Goal: Task Accomplishment & Management: Use online tool/utility

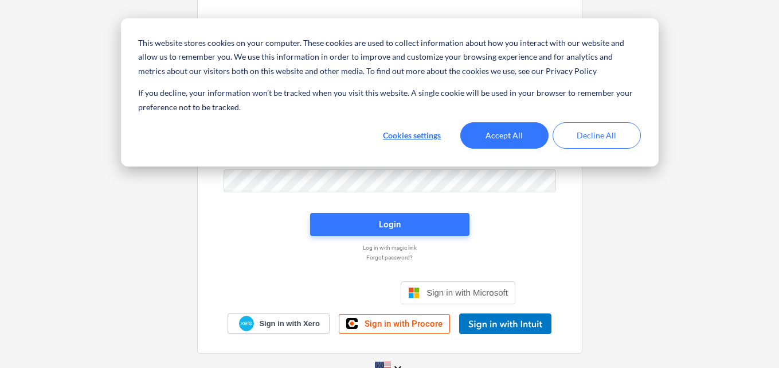
type input "[PERSON_NAME][EMAIL_ADDRESS][DOMAIN_NAME]"
click at [614, 139] on button "Decline All" at bounding box center [597, 135] width 88 height 26
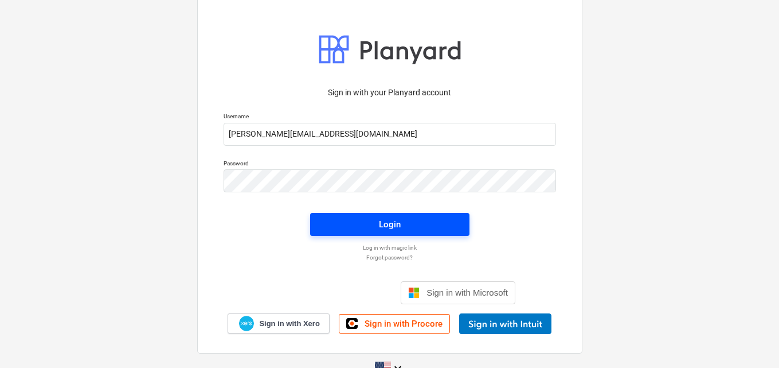
click at [391, 224] on div "Login" at bounding box center [390, 224] width 22 height 15
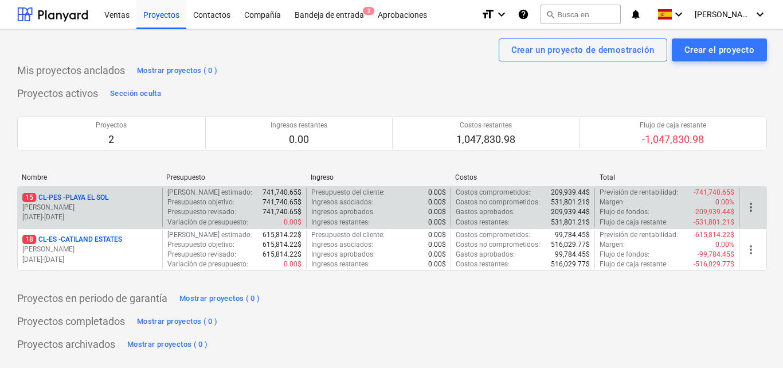
click at [87, 203] on p "[PERSON_NAME]" at bounding box center [89, 207] width 135 height 10
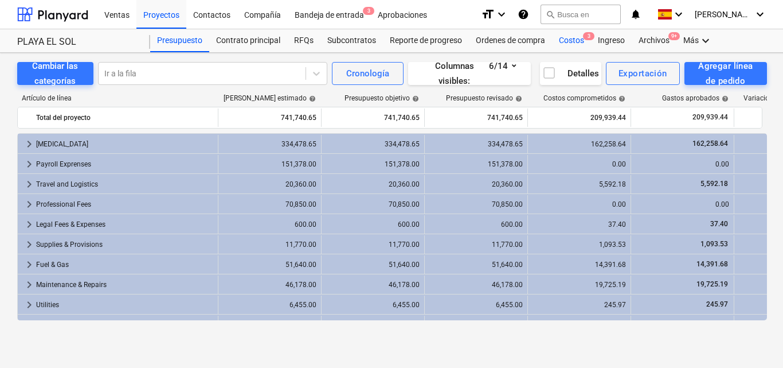
click at [573, 40] on div "Costos 3" at bounding box center [571, 40] width 39 height 23
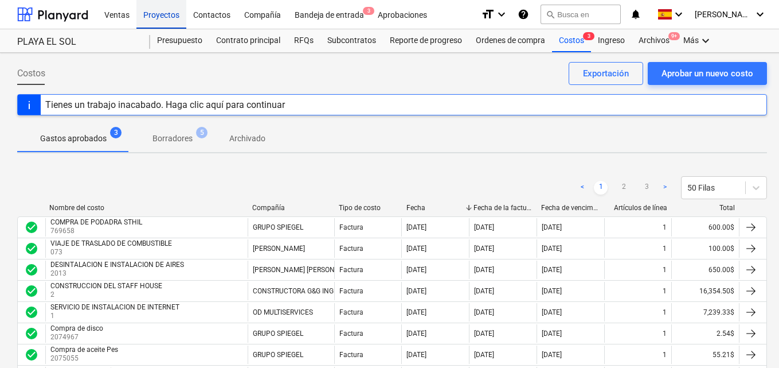
click at [183, 2] on div "Proyectos" at bounding box center [161, 13] width 50 height 29
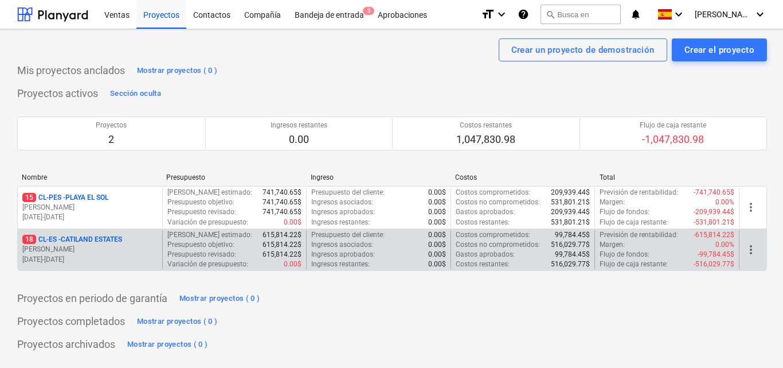
click at [95, 249] on p "[PERSON_NAME]" at bounding box center [89, 249] width 135 height 10
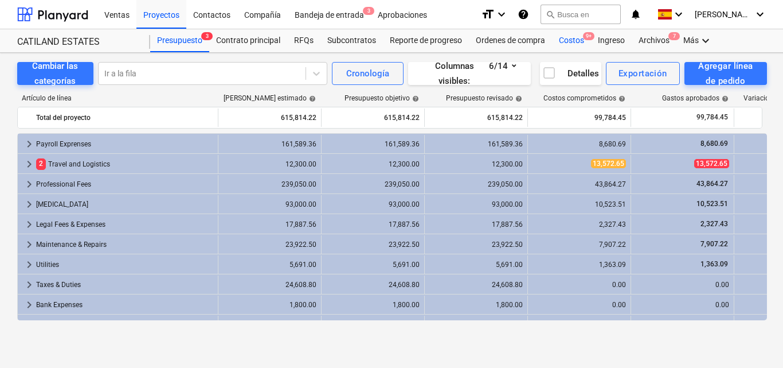
click at [574, 41] on div "Costos 9+" at bounding box center [571, 40] width 39 height 23
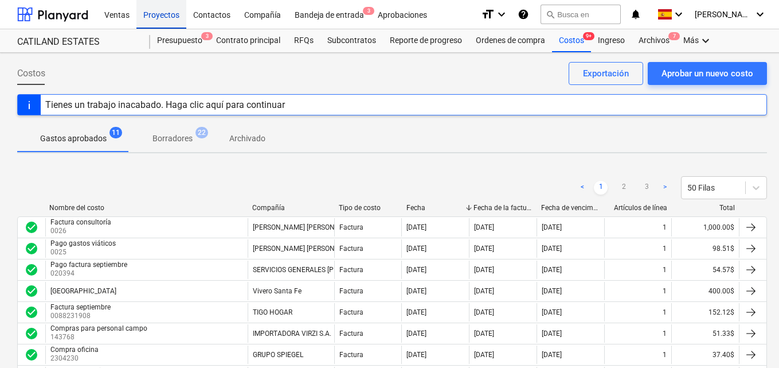
click at [158, 17] on div "Proyectos" at bounding box center [161, 13] width 50 height 29
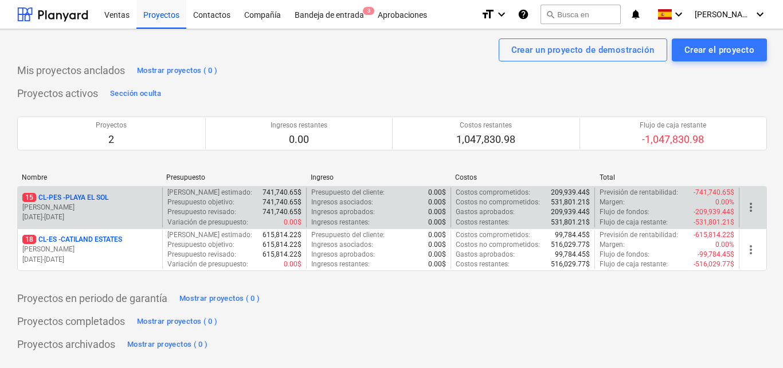
click at [96, 202] on p "15 CL-PES - [GEOGRAPHIC_DATA]" at bounding box center [65, 198] width 86 height 10
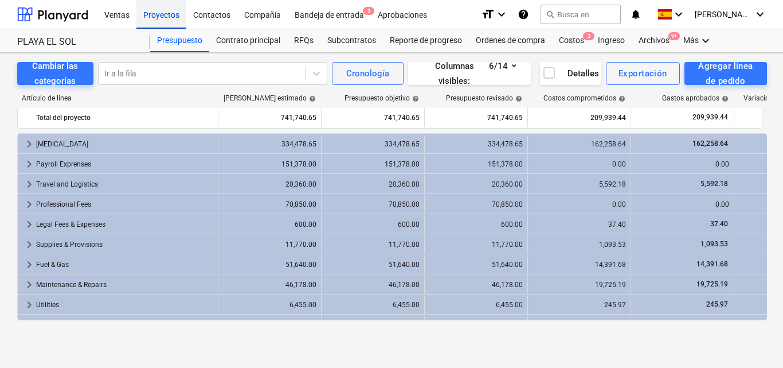
click at [173, 16] on div "Proyectos" at bounding box center [161, 13] width 50 height 29
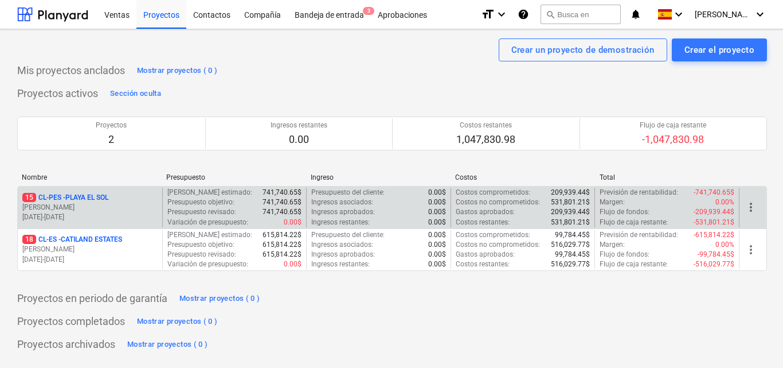
click at [118, 221] on p "[DATE] - [DATE]" at bounding box center [89, 217] width 135 height 10
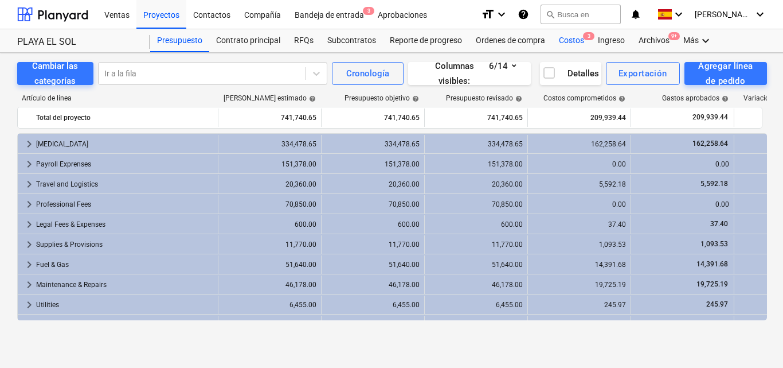
click at [566, 40] on div "Costos 3" at bounding box center [571, 40] width 39 height 23
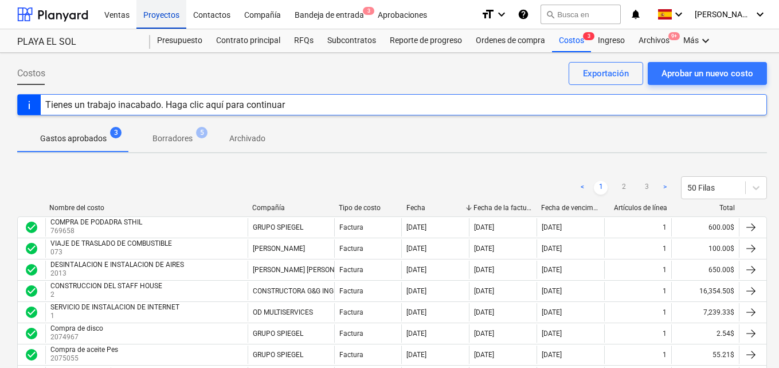
click at [161, 10] on div "Proyectos" at bounding box center [161, 13] width 50 height 29
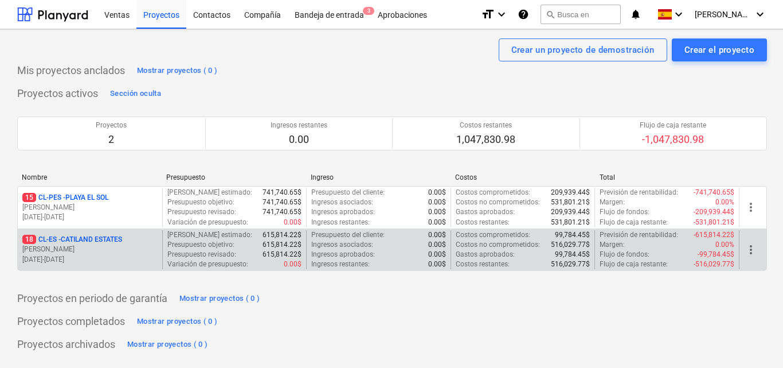
click at [122, 244] on p "18 CL-ES - CATILAND ESTATES" at bounding box center [72, 240] width 100 height 10
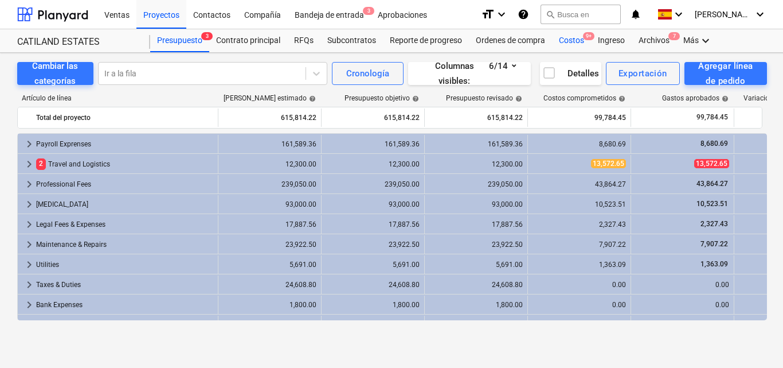
click at [574, 37] on div "Costos 9+" at bounding box center [571, 40] width 39 height 23
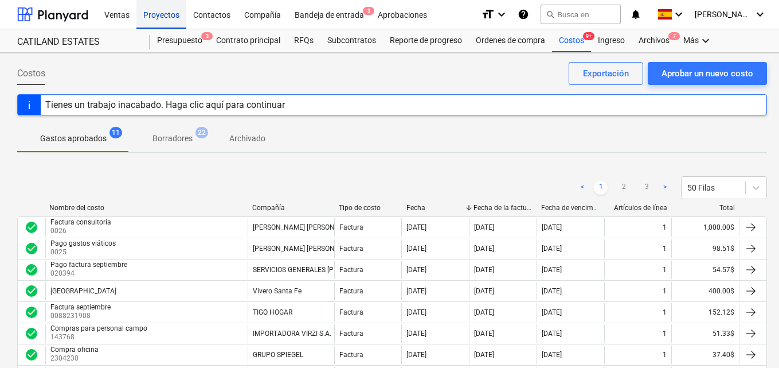
click at [177, 19] on div "Proyectos" at bounding box center [161, 13] width 50 height 29
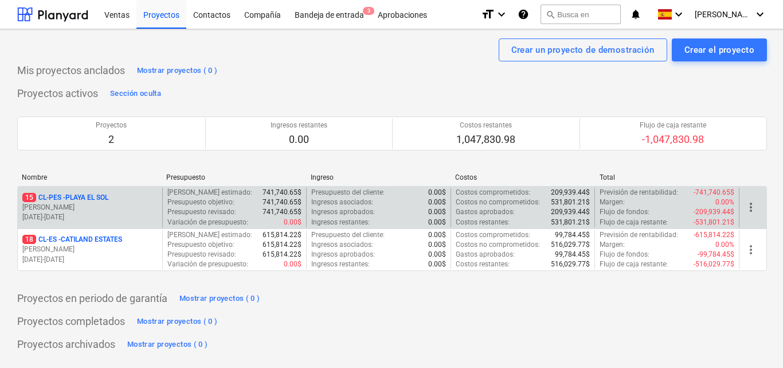
click at [99, 210] on p "[PERSON_NAME]" at bounding box center [89, 207] width 135 height 10
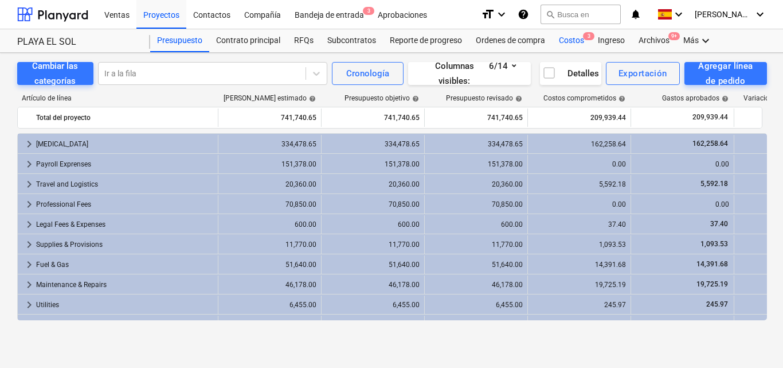
click at [572, 39] on div "Costos 3" at bounding box center [571, 40] width 39 height 23
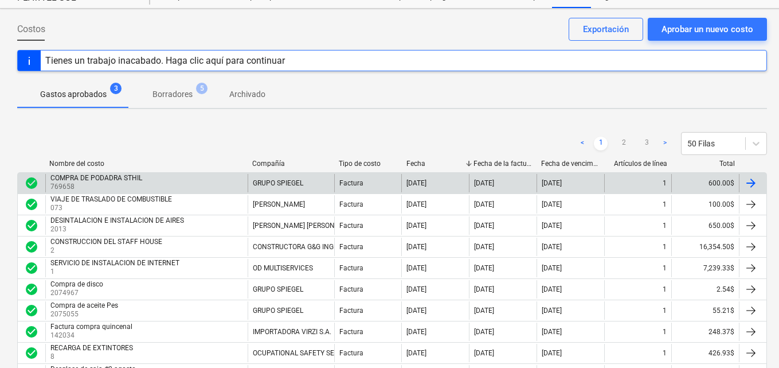
scroll to position [57, 0]
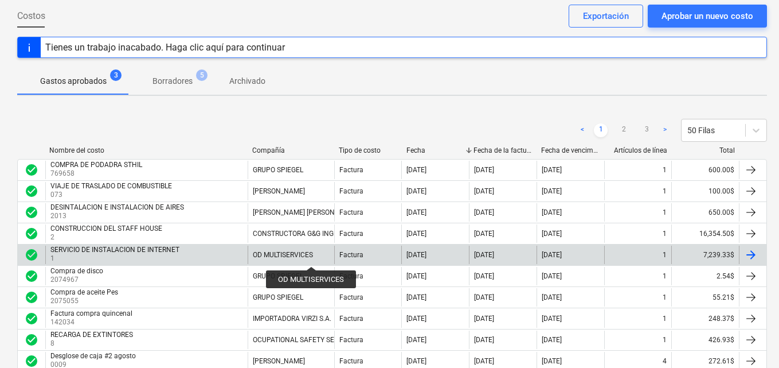
click at [311, 256] on div "OD MULTISERVICES" at bounding box center [283, 255] width 60 height 8
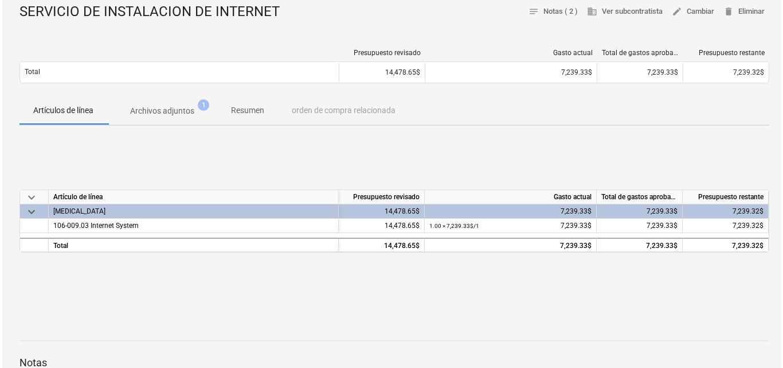
scroll to position [115, 0]
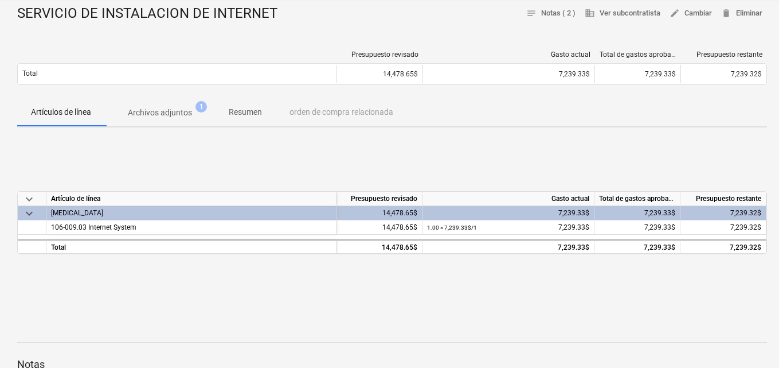
click at [170, 119] on p "Archivos adjuntos" at bounding box center [160, 113] width 64 height 12
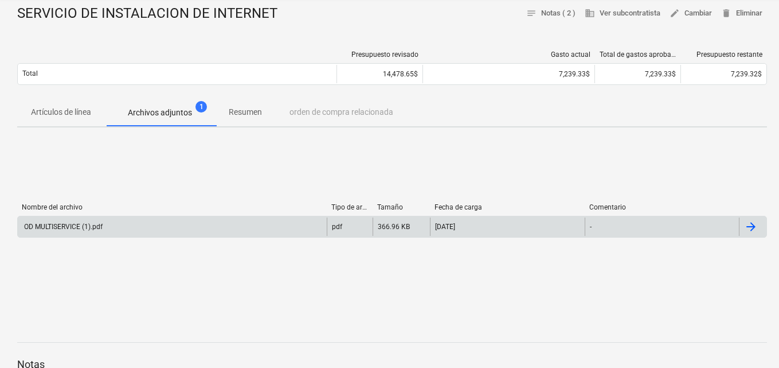
click at [347, 227] on div "pdf" at bounding box center [350, 226] width 46 height 18
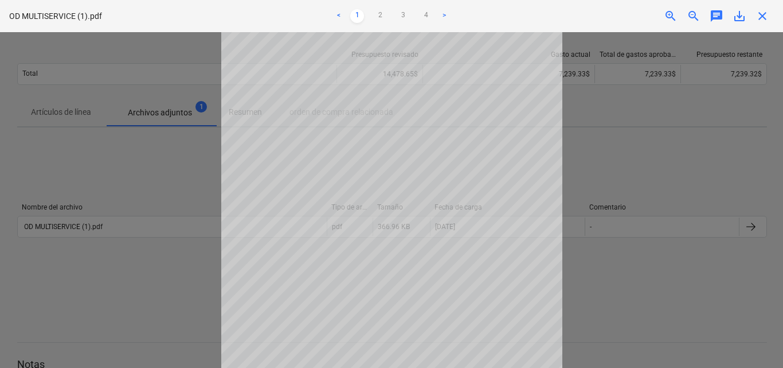
click at [615, 144] on div at bounding box center [391, 199] width 783 height 335
click at [381, 17] on link "2" at bounding box center [380, 16] width 14 height 14
click at [401, 13] on link "3" at bounding box center [403, 16] width 14 height 14
click at [424, 13] on link "4" at bounding box center [426, 16] width 14 height 14
click at [378, 18] on link "2" at bounding box center [380, 16] width 14 height 14
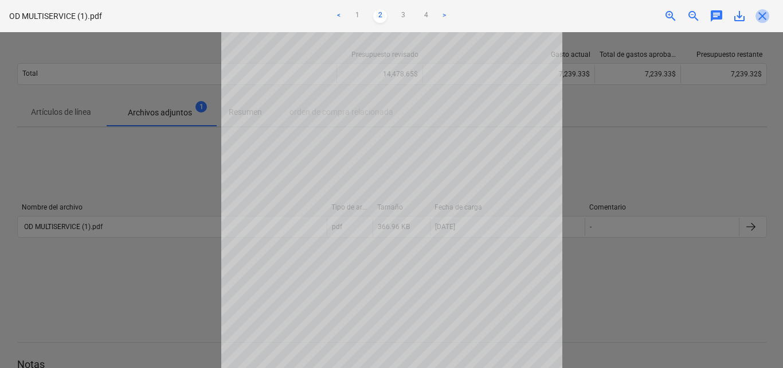
click at [765, 21] on span "close" at bounding box center [763, 16] width 14 height 14
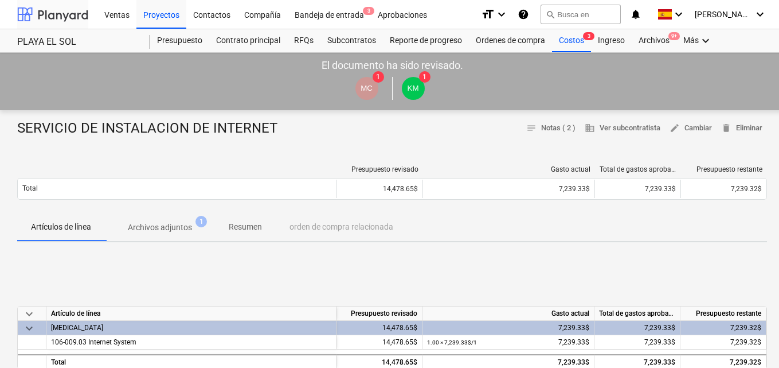
scroll to position [115, 0]
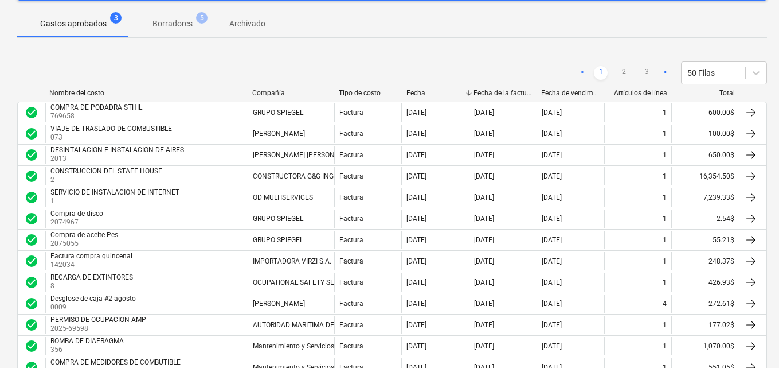
scroll to position [57, 0]
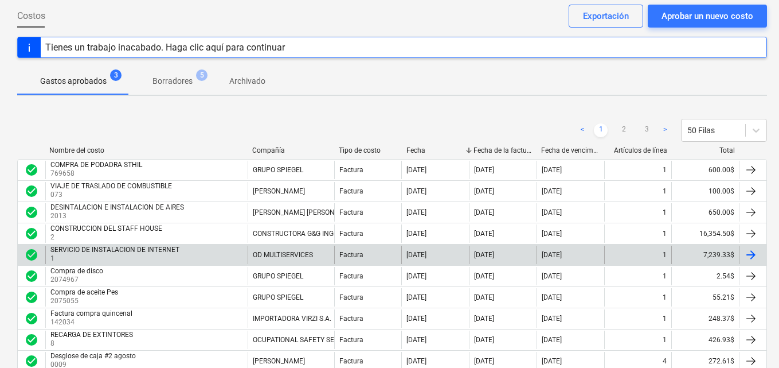
click at [372, 260] on div "Factura" at bounding box center [368, 254] width 68 height 18
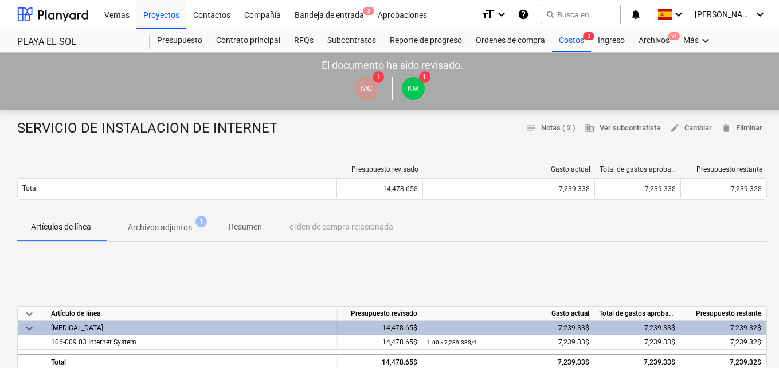
click at [171, 225] on p "Archivos adjuntos" at bounding box center [160, 227] width 64 height 12
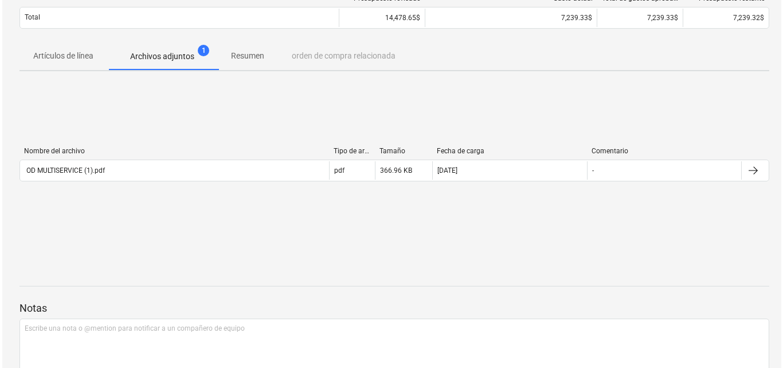
scroll to position [172, 0]
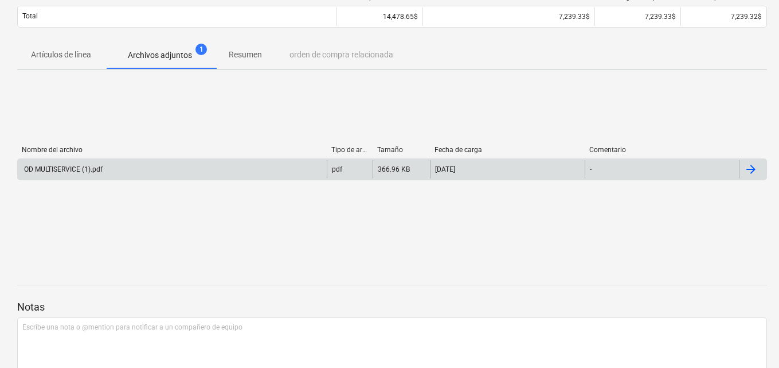
click at [347, 166] on div "pdf" at bounding box center [350, 169] width 46 height 18
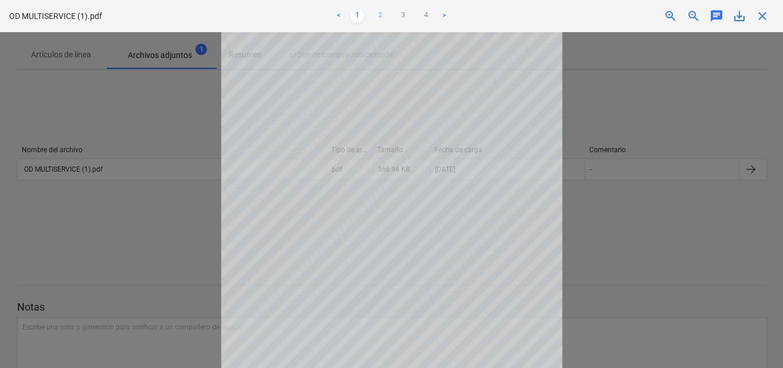
click at [384, 17] on link "2" at bounding box center [380, 16] width 14 height 14
